Goal: Information Seeking & Learning: Learn about a topic

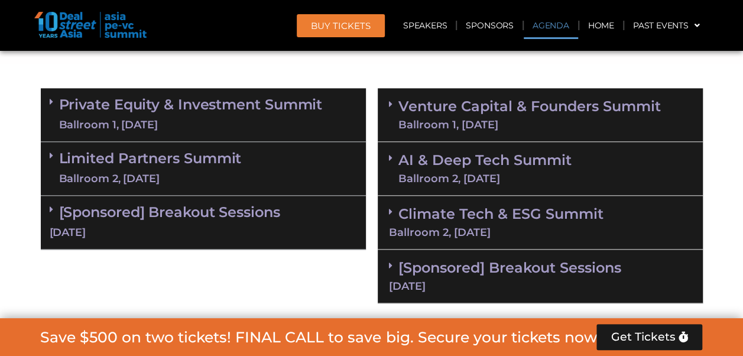
click at [185, 121] on div "Ballroom 1, [DATE]" at bounding box center [191, 125] width 264 height 15
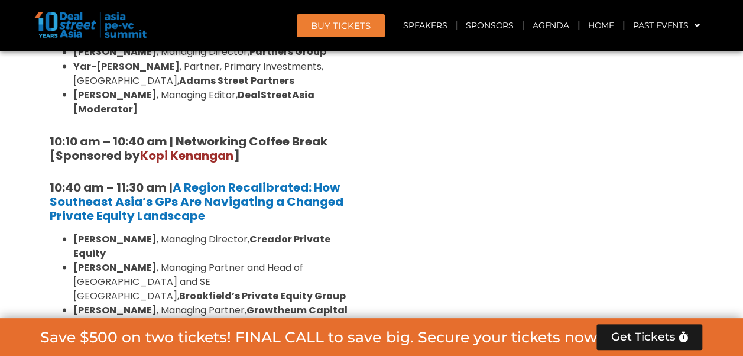
scroll to position [1061, 0]
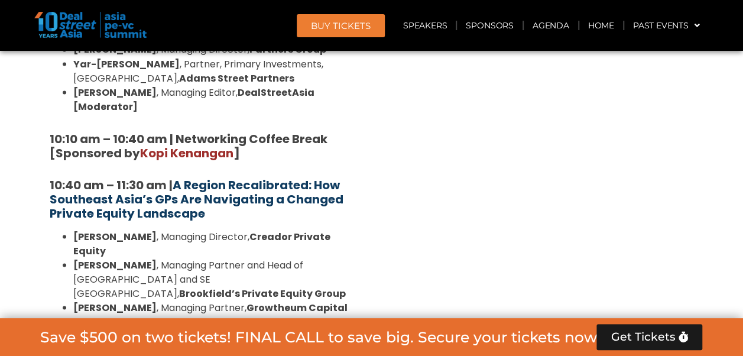
click at [237, 176] on strong "A Region Recalibrated: How Southeast Asia’s GPs Are Navigating a Changed Privat…" at bounding box center [197, 198] width 294 height 45
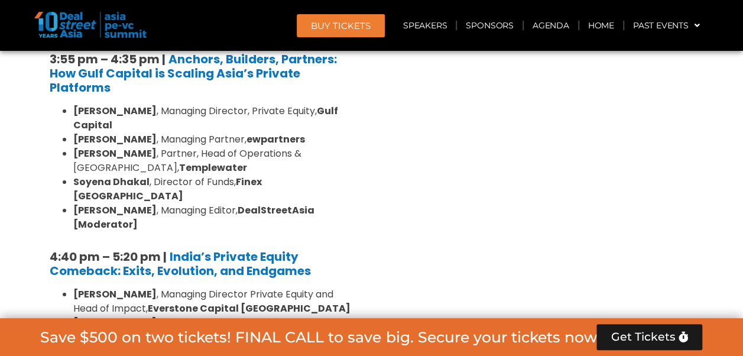
scroll to position [2067, 0]
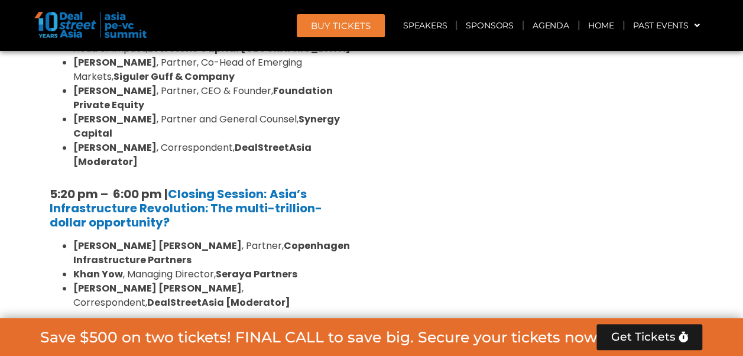
scroll to position [2327, 0]
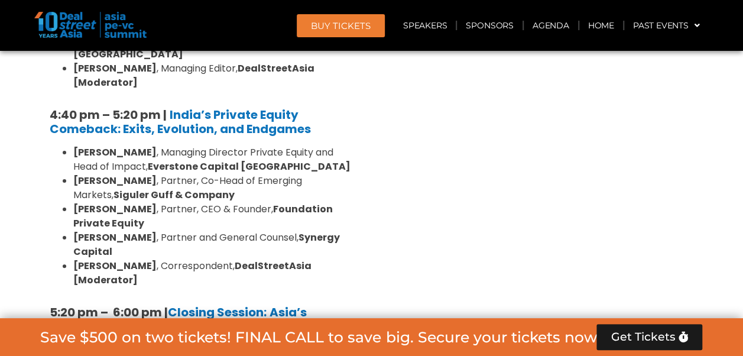
scroll to position [2445, 0]
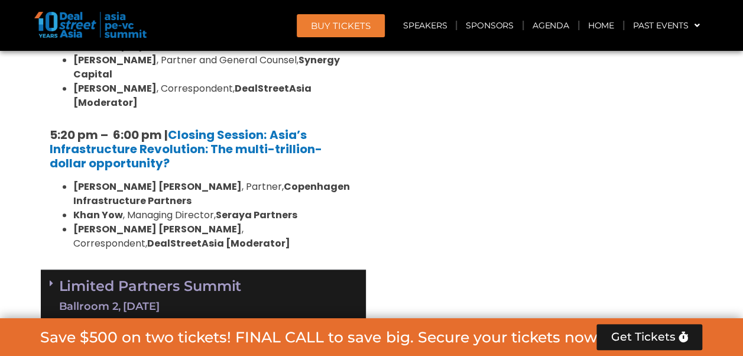
click at [280, 353] on div "[DATE]" at bounding box center [204, 360] width 308 height 15
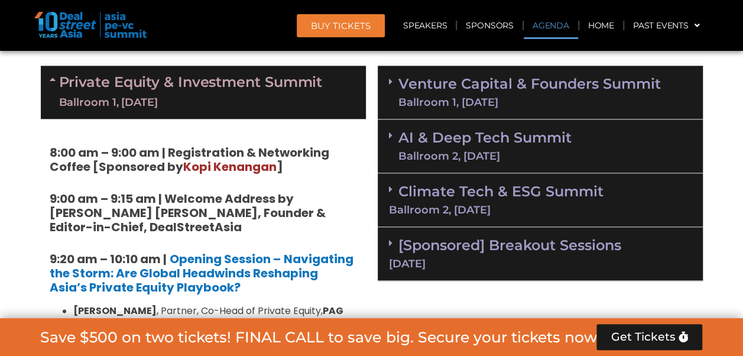
scroll to position [671, 0]
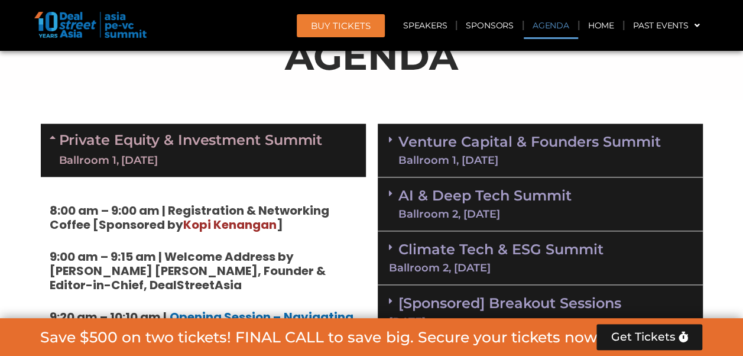
click at [254, 136] on link "Private Equity & Investment Summit Ballroom 1, [DATE]" at bounding box center [191, 149] width 264 height 35
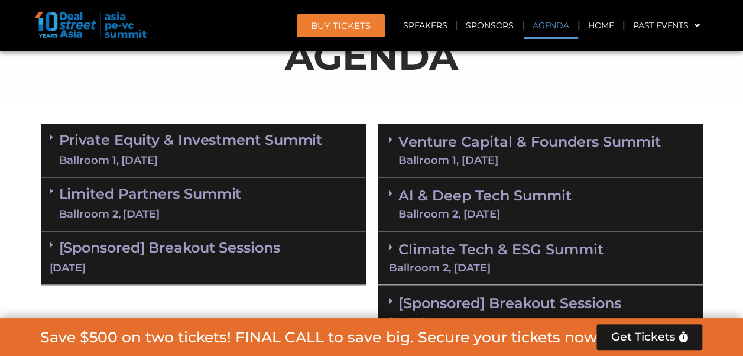
click at [735, 157] on section "Private Equity & Investment Summit Ballroom 1, [DATE] 8:00 am – 9:00 am | Regis…" at bounding box center [371, 231] width 743 height 227
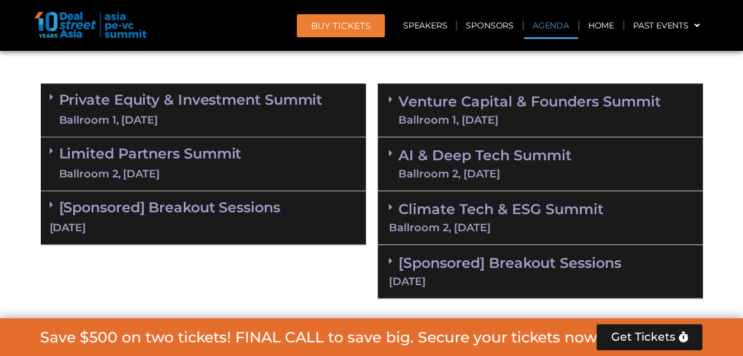
scroll to position [730, 0]
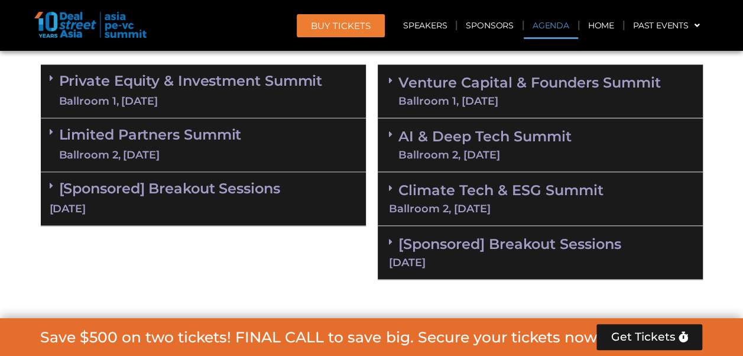
click at [616, 230] on div "[Sponsored] Breakout Sessions [DATE]" at bounding box center [540, 253] width 325 height 54
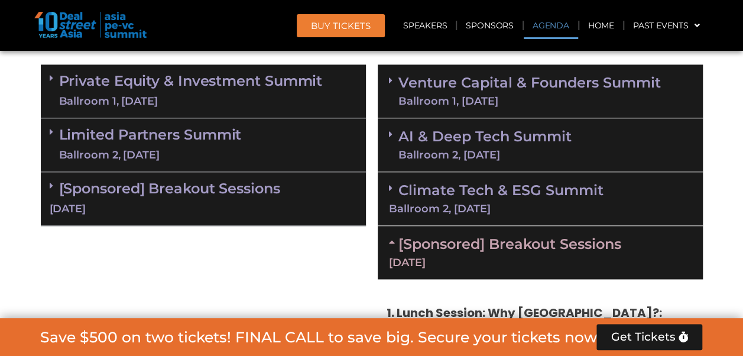
scroll to position [789, 0]
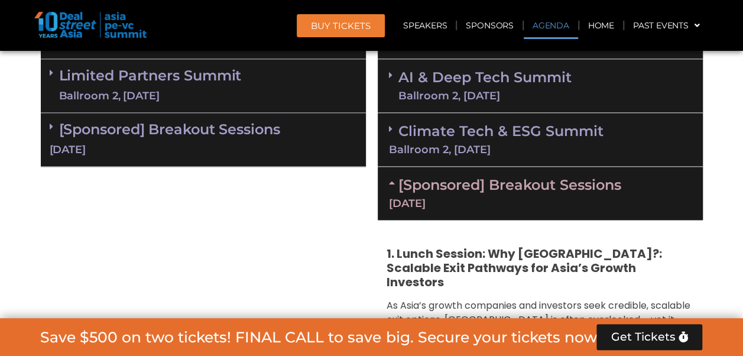
click at [624, 187] on link "[Sponsored] Breakout Sessions [DATE]" at bounding box center [540, 192] width 303 height 33
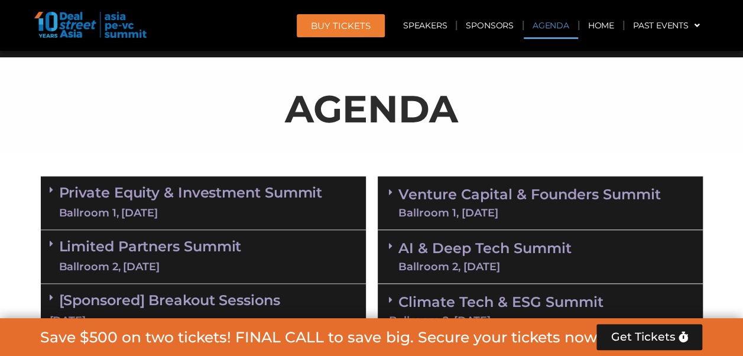
scroll to position [730, 0]
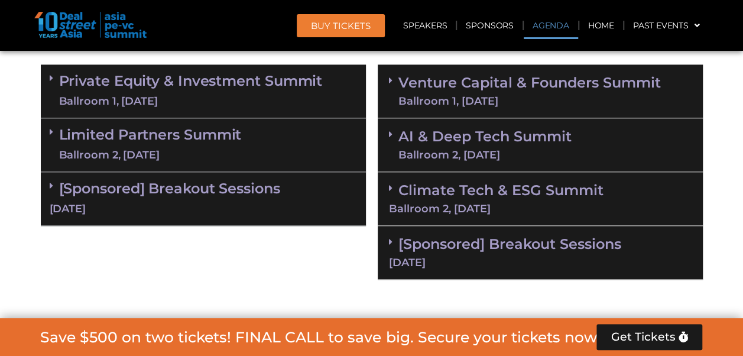
click at [715, 95] on section "Private Equity & Investment Summit Ballroom 1, [DATE] 8:00 am – 9:00 am | Regis…" at bounding box center [371, 172] width 743 height 227
click at [719, 96] on section "Private Equity & Investment Summit Ballroom 1, [DATE] 8:00 am – 9:00 am | Regis…" at bounding box center [371, 172] width 743 height 227
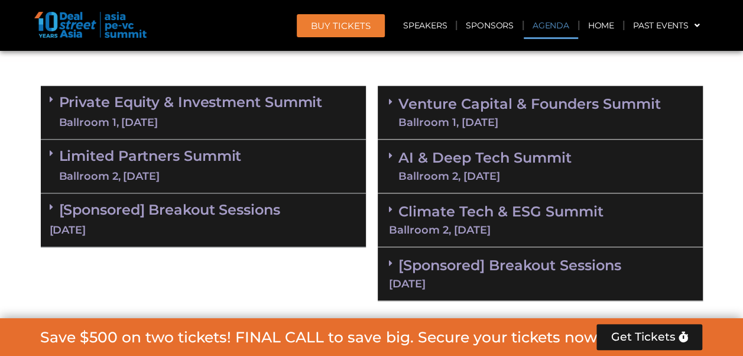
scroll to position [706, 0]
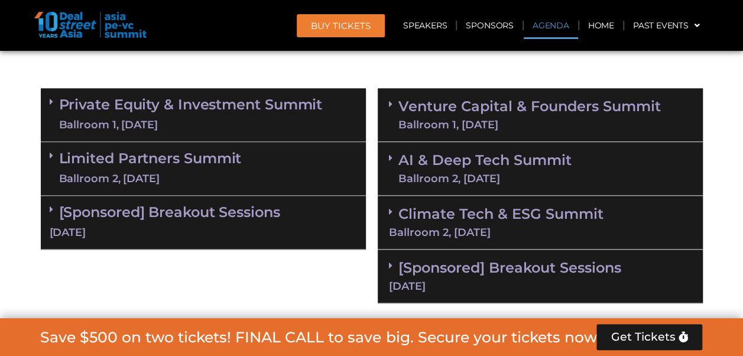
click at [597, 118] on link "Venture Capital & Founders​ Summit Ballroom 1, [DATE]" at bounding box center [530, 114] width 263 height 31
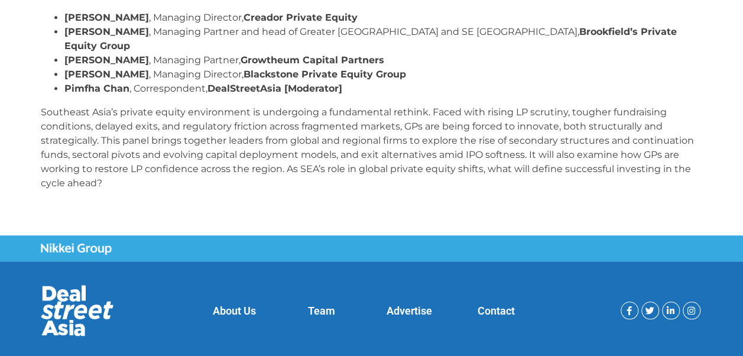
scroll to position [130, 0]
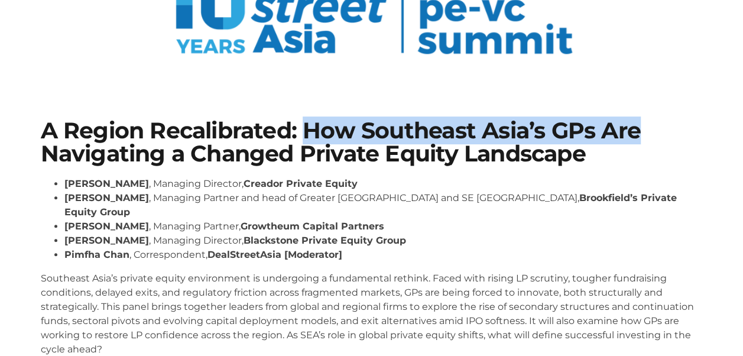
drag, startPoint x: 301, startPoint y: 135, endPoint x: 651, endPoint y: 131, distance: 349.6
click at [651, 131] on h1 "A Region Recalibrated: How Southeast Asia’s GPs Are Navigating a Changed Privat…" at bounding box center [372, 142] width 662 height 46
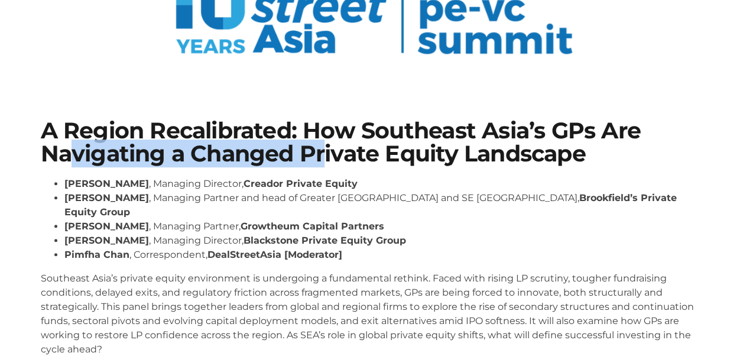
drag, startPoint x: 69, startPoint y: 154, endPoint x: 322, endPoint y: 151, distance: 253.2
click at [322, 151] on h1 "A Region Recalibrated: How Southeast Asia’s GPs Are Navigating a Changed Privat…" at bounding box center [372, 142] width 662 height 46
drag, startPoint x: 322, startPoint y: 151, endPoint x: 199, endPoint y: 150, distance: 123.0
click at [199, 150] on h1 "A Region Recalibrated: How Southeast Asia’s GPs Are Navigating a Changed Privat…" at bounding box center [372, 142] width 662 height 46
click at [190, 153] on h1 "A Region Recalibrated: How Southeast Asia’s GPs Are Navigating a Changed Privat…" at bounding box center [372, 142] width 662 height 46
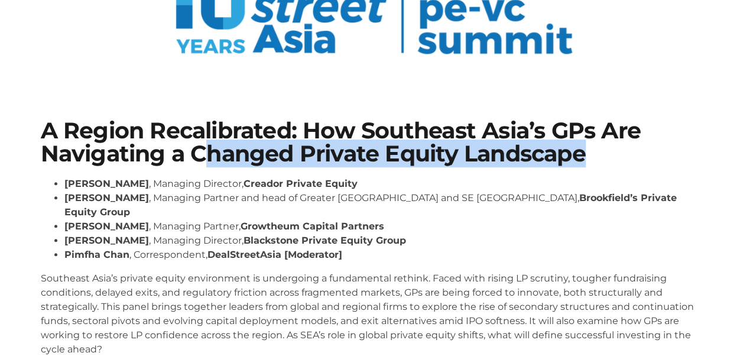
drag, startPoint x: 201, startPoint y: 153, endPoint x: 598, endPoint y: 156, distance: 397.5
click at [598, 156] on h1 "A Region Recalibrated: How Southeast Asia’s GPs Are Navigating a Changed Privat…" at bounding box center [372, 142] width 662 height 46
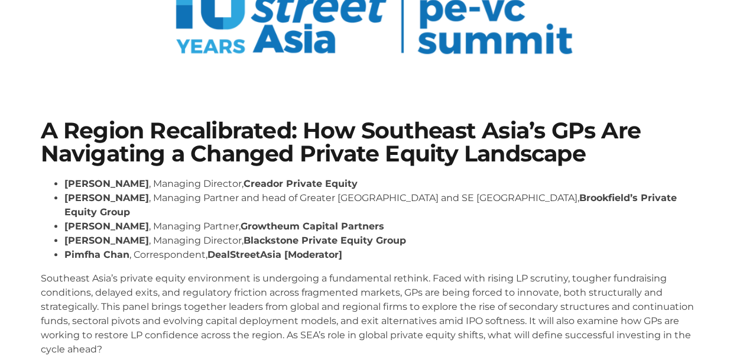
drag, startPoint x: 598, startPoint y: 156, endPoint x: 446, endPoint y: 144, distance: 152.5
click at [446, 144] on h1 "A Region Recalibrated: How Southeast Asia’s GPs Are Navigating a Changed Privat…" at bounding box center [372, 142] width 662 height 46
